Goal: Obtain resource: Obtain resource

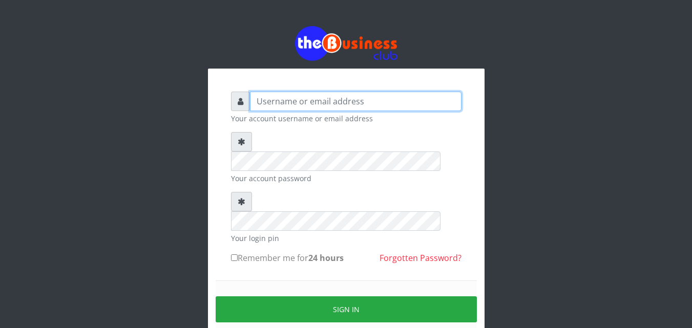
click at [360, 105] on input "text" at bounding box center [356, 101] width 212 height 19
type input "jesussoldier2015@gmail.com"
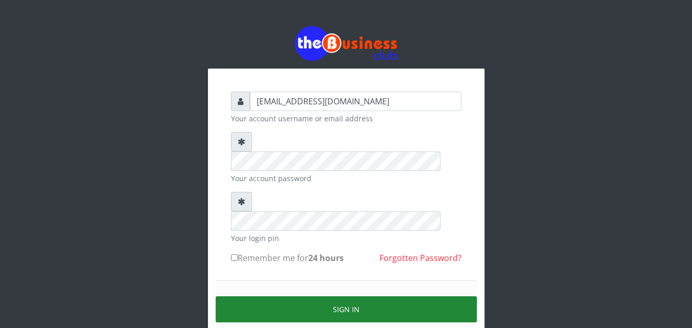
click at [345, 297] on button "Sign in" at bounding box center [346, 310] width 261 height 26
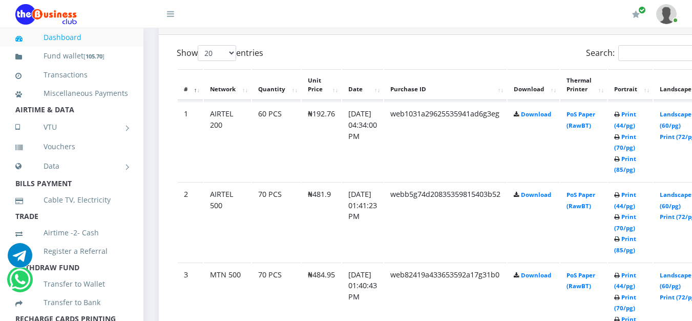
scroll to position [543, 0]
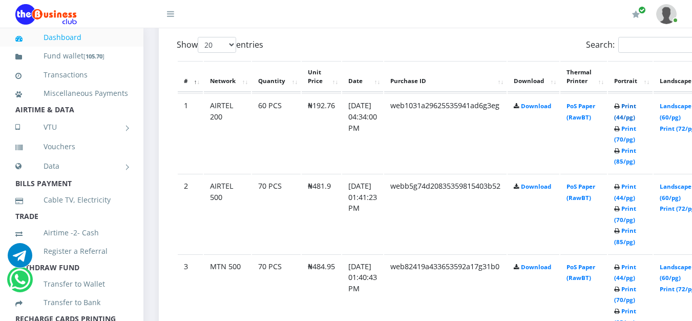
click at [636, 119] on link "Print (44/pg)" at bounding box center [625, 111] width 22 height 19
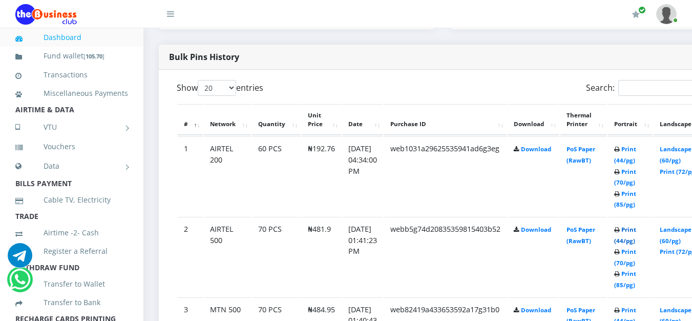
click at [636, 241] on link "Print (44/pg)" at bounding box center [625, 234] width 22 height 19
click at [636, 242] on link "Print (44/pg)" at bounding box center [625, 234] width 22 height 19
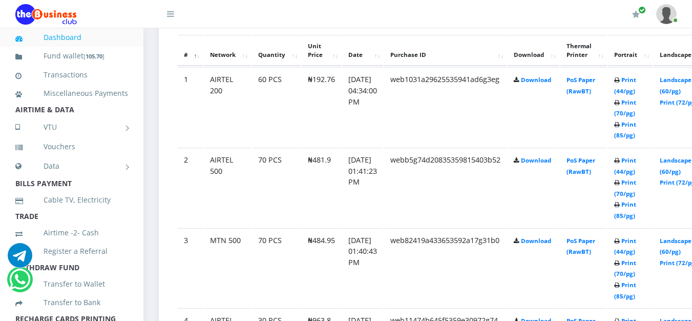
scroll to position [573, 0]
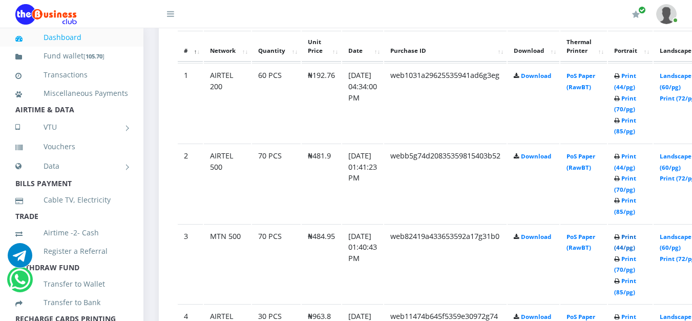
click at [636, 247] on link "Print (44/pg)" at bounding box center [625, 242] width 22 height 19
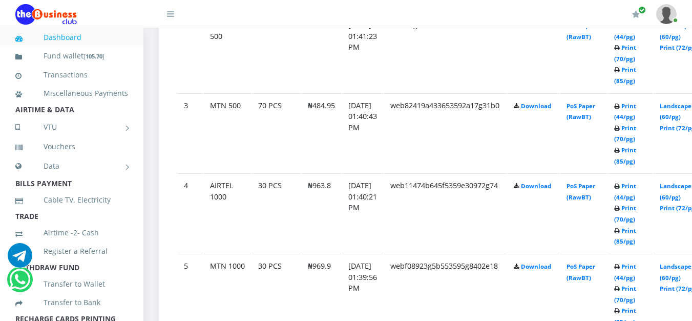
scroll to position [708, 0]
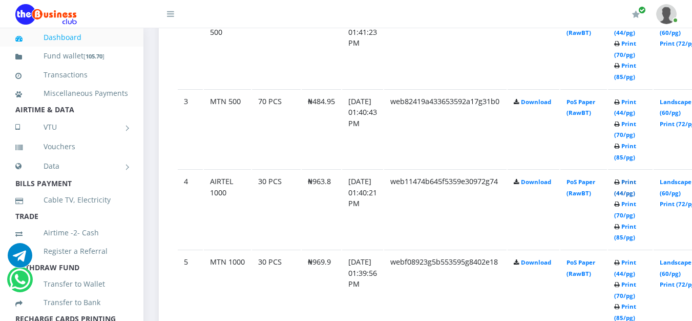
click at [636, 194] on link "Print (44/pg)" at bounding box center [625, 187] width 22 height 19
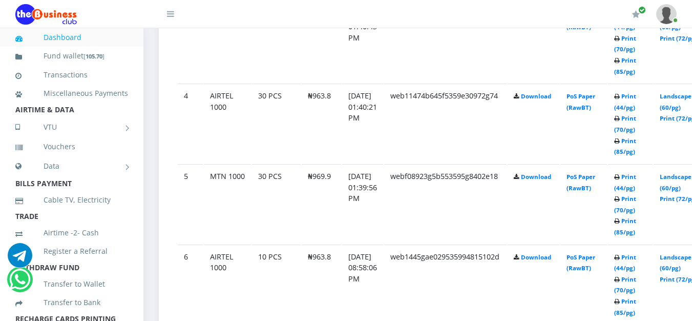
scroll to position [797, 0]
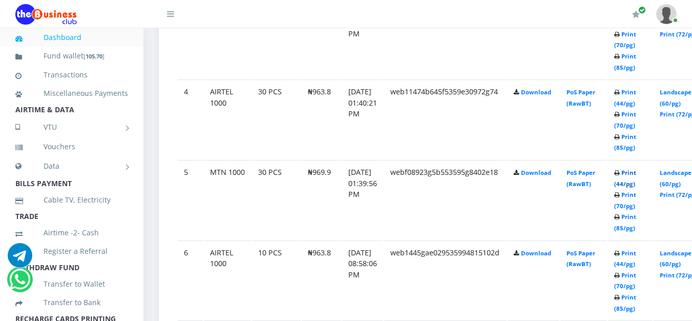
click at [636, 185] on link "Print (44/pg)" at bounding box center [625, 178] width 22 height 19
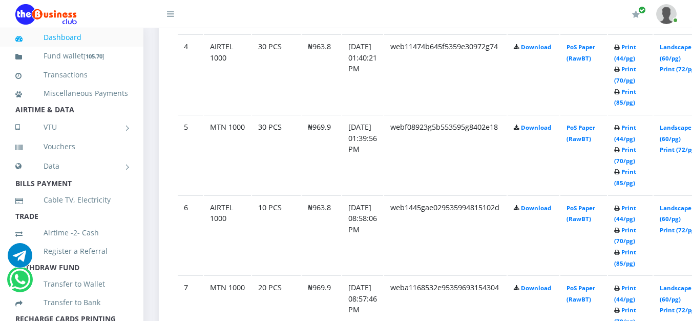
scroll to position [851, 0]
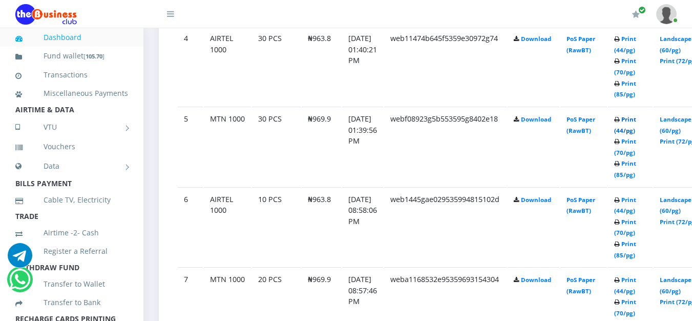
click at [636, 134] on link "Print (44/pg)" at bounding box center [625, 124] width 22 height 19
